Goal: Task Accomplishment & Management: Manage account settings

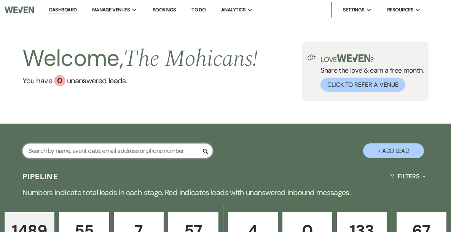
click at [144, 149] on input "text" at bounding box center [117, 150] width 190 height 15
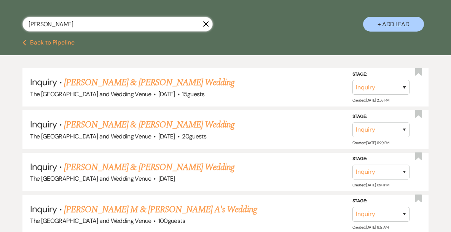
scroll to position [128, 0]
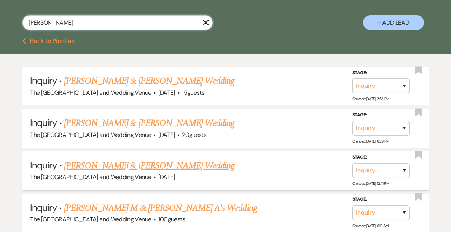
type input "[PERSON_NAME]"
click at [381, 173] on select "Inquiry Follow Up Tour Requested Tour Confirmed Toured Proposal Sent Booked Lost" at bounding box center [380, 170] width 57 height 15
select select "4"
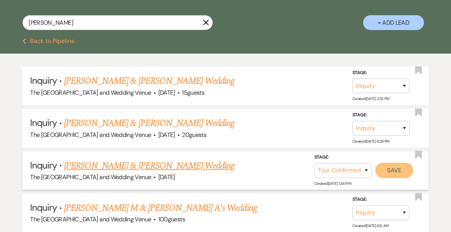
click at [397, 169] on button "Save" at bounding box center [394, 170] width 38 height 15
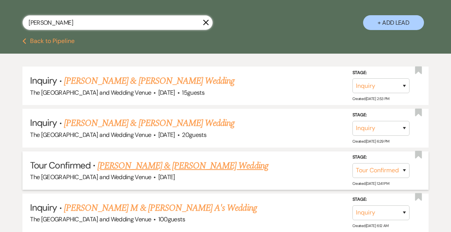
click at [133, 24] on input "[PERSON_NAME]" at bounding box center [117, 22] width 190 height 15
paste input "[PERSON_NAME]"
type input "[PERSON_NAME]"
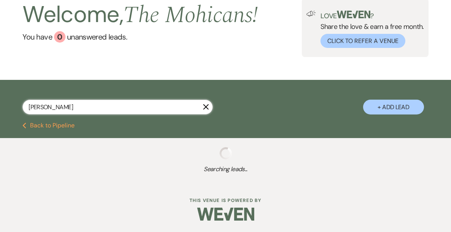
select select "8"
select select "3"
select select "4"
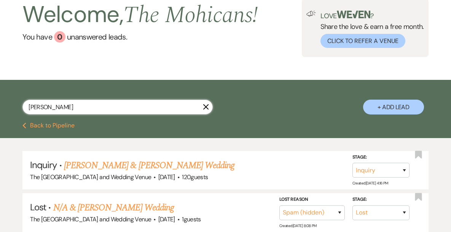
scroll to position [128, 0]
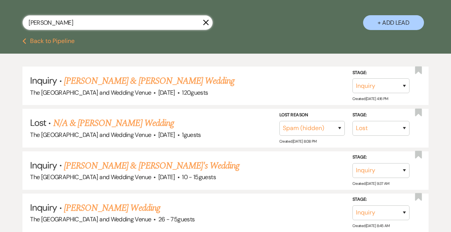
type input "[PERSON_NAME]"
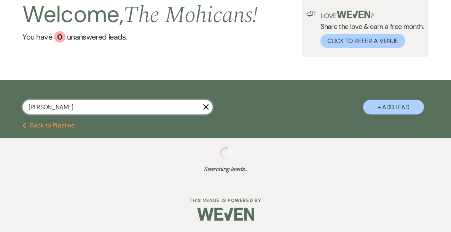
scroll to position [128, 0]
select select "4"
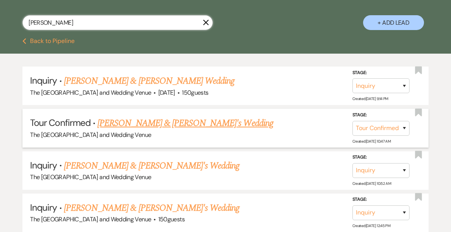
scroll to position [0, 0]
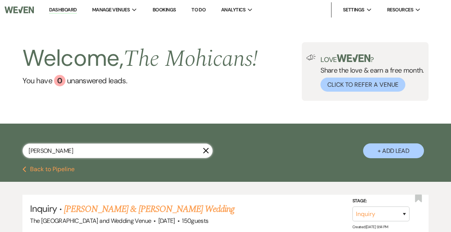
type input "[PERSON_NAME]"
click at [77, 8] on link "Dashboard" at bounding box center [62, 9] width 27 height 7
